Goal: Find specific page/section: Find specific page/section

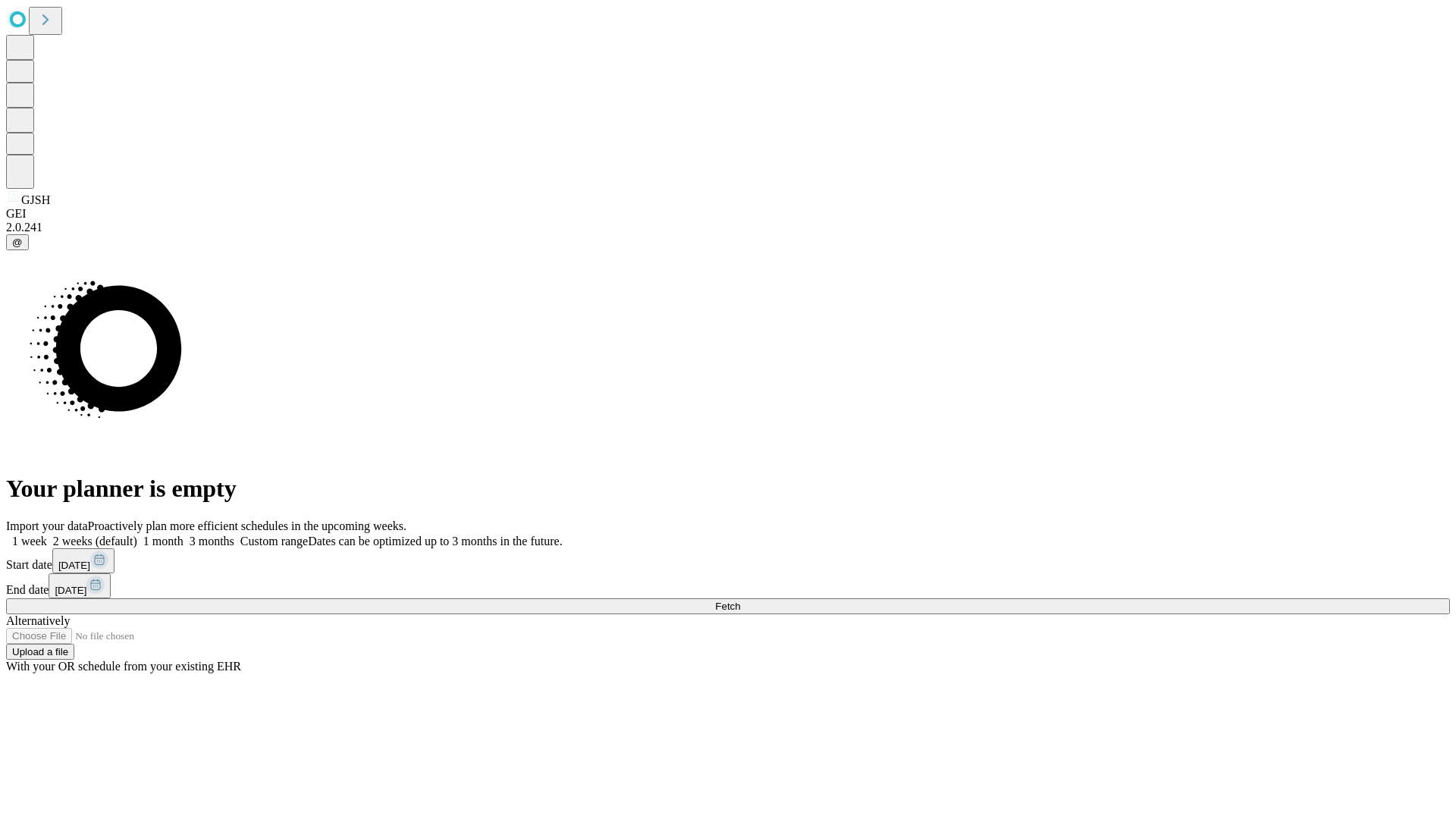
click at [741, 601] on span "Fetch" at bounding box center [728, 606] width 25 height 12
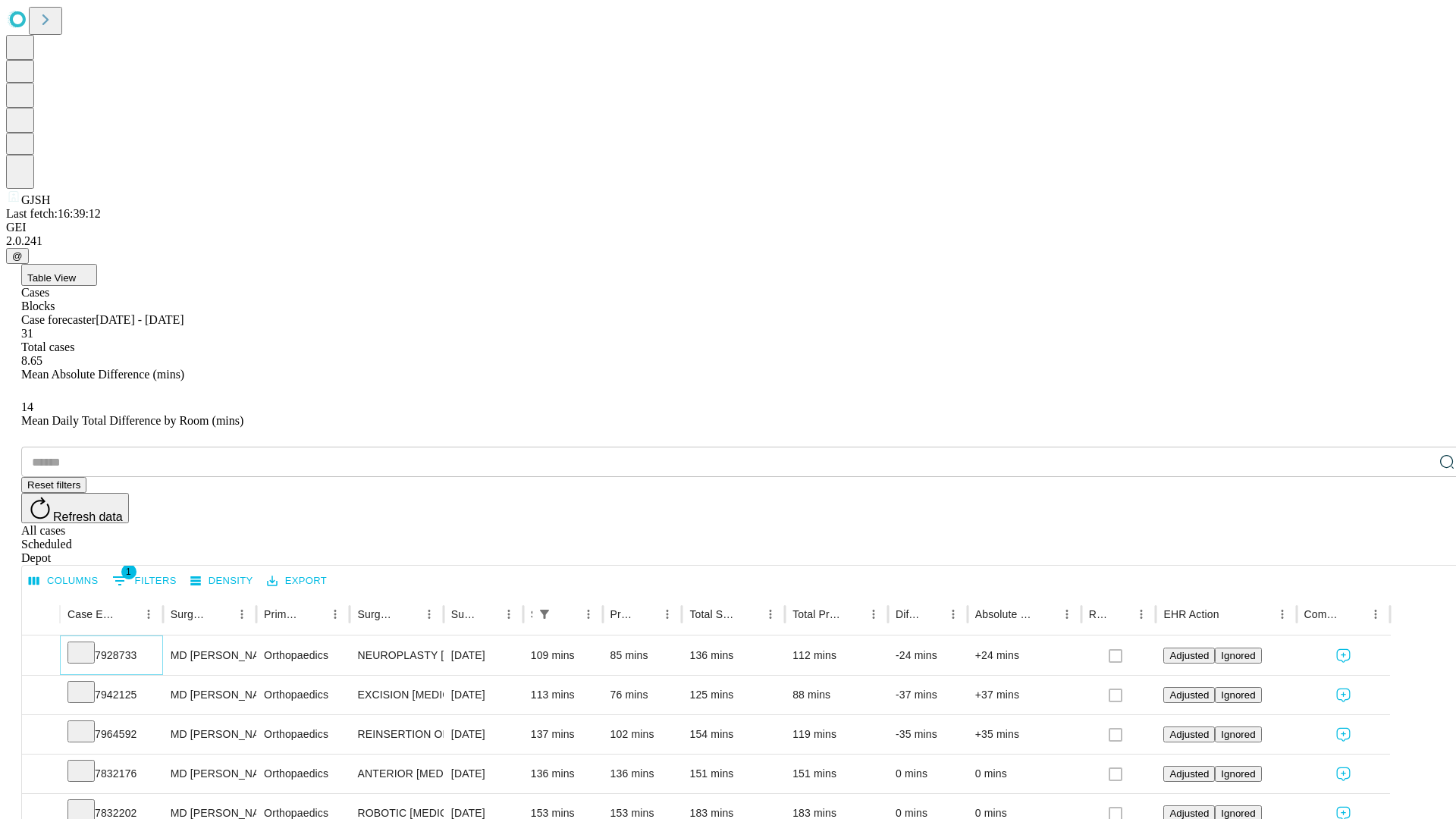
click at [89, 644] on icon at bounding box center [80, 651] width 15 height 15
